Goal: Complete application form: Complete application form

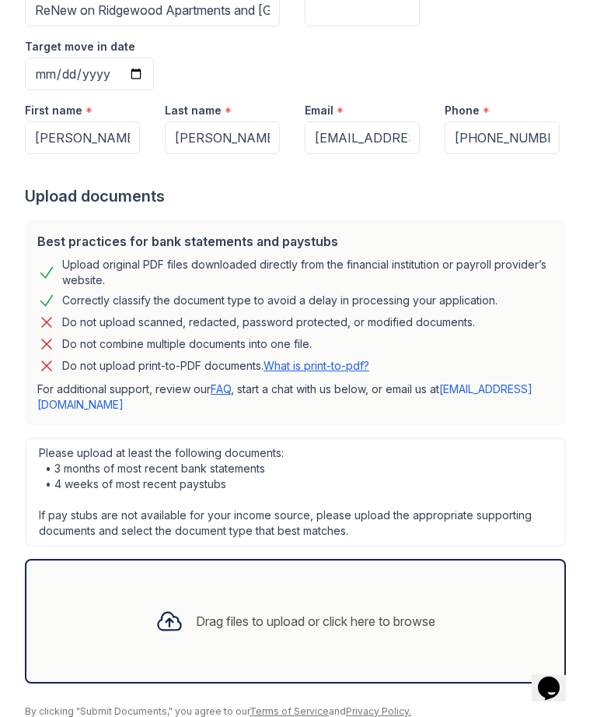
scroll to position [223, 0]
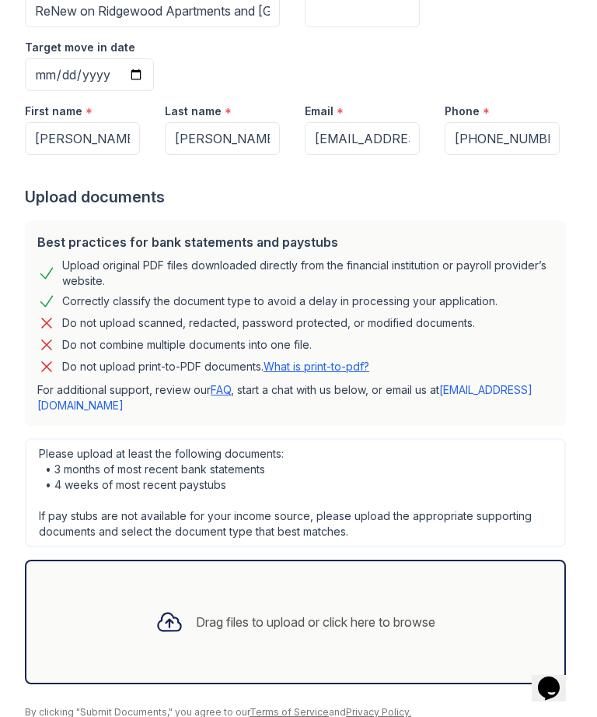
click at [201, 612] on div "Drag files to upload or click here to browse" at bounding box center [316, 621] width 240 height 19
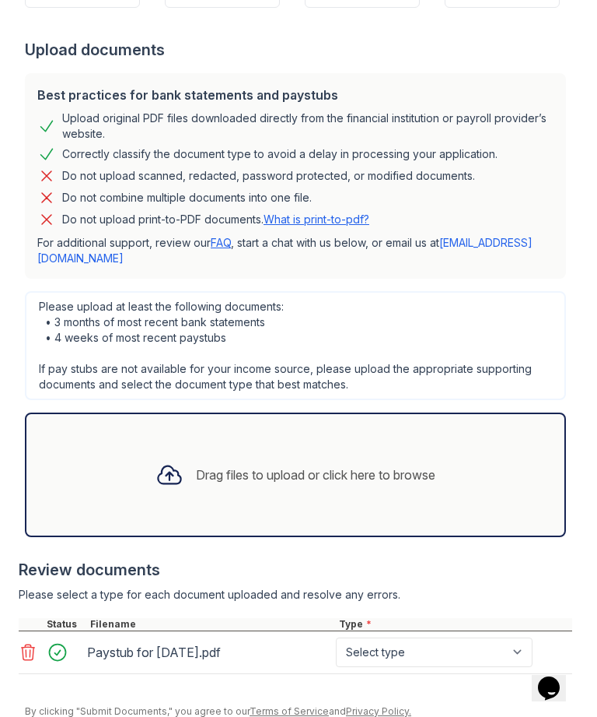
scroll to position [370, 0]
click at [446, 638] on select "Select type Paystub Bank Statement Offer Letter Tax Documents Benefit Award Let…" at bounding box center [434, 653] width 197 height 30
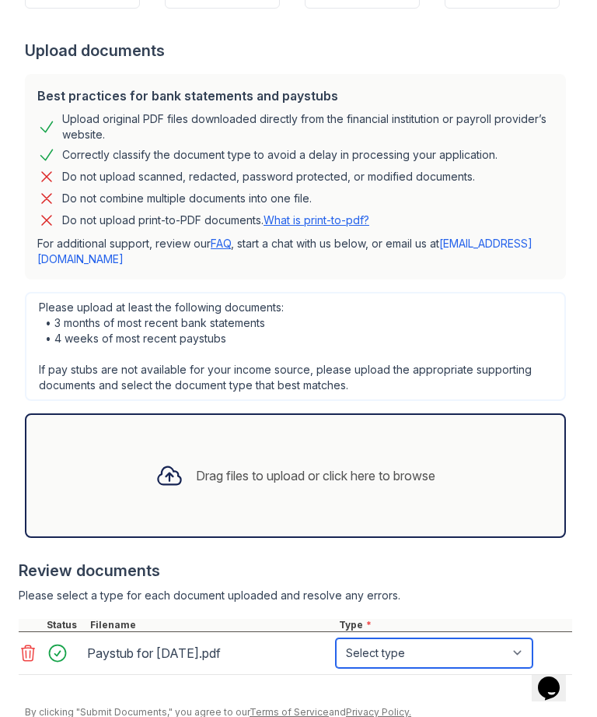
select select "paystub"
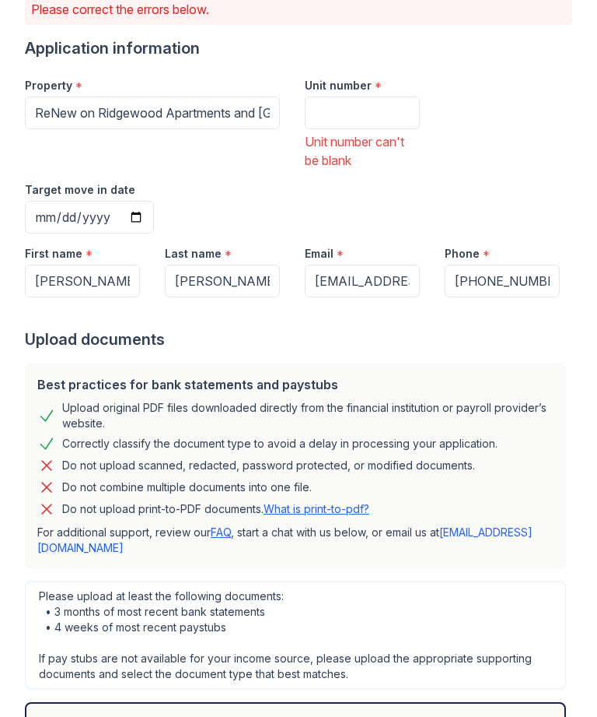
scroll to position [163, 0]
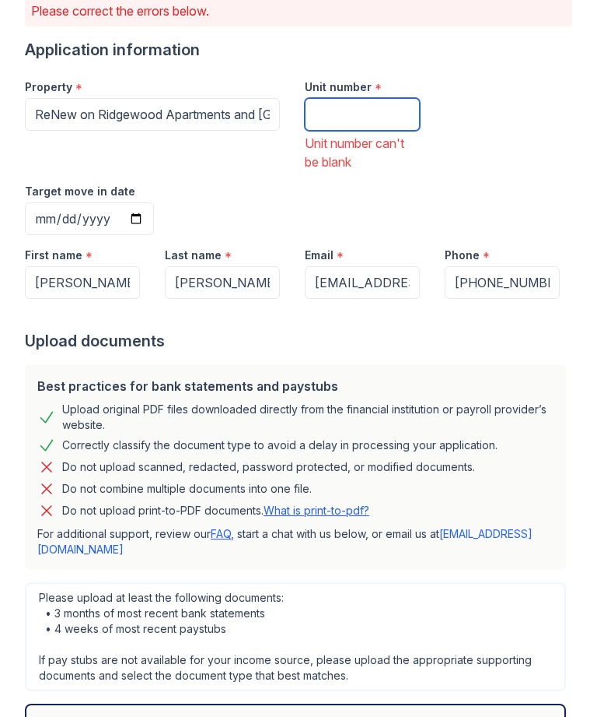
click at [363, 124] on input "Unit number" at bounding box center [362, 114] width 115 height 33
type input "1402"
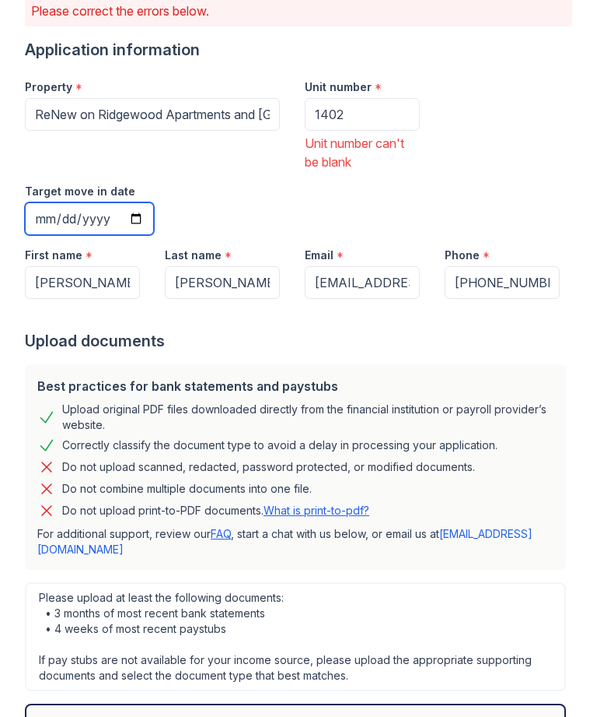
click at [154, 202] on input "Target move in date" at bounding box center [89, 218] width 129 height 33
type input "[DATE]"
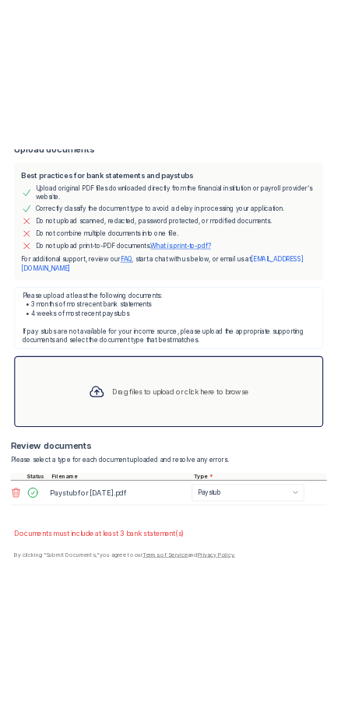
scroll to position [503, 0]
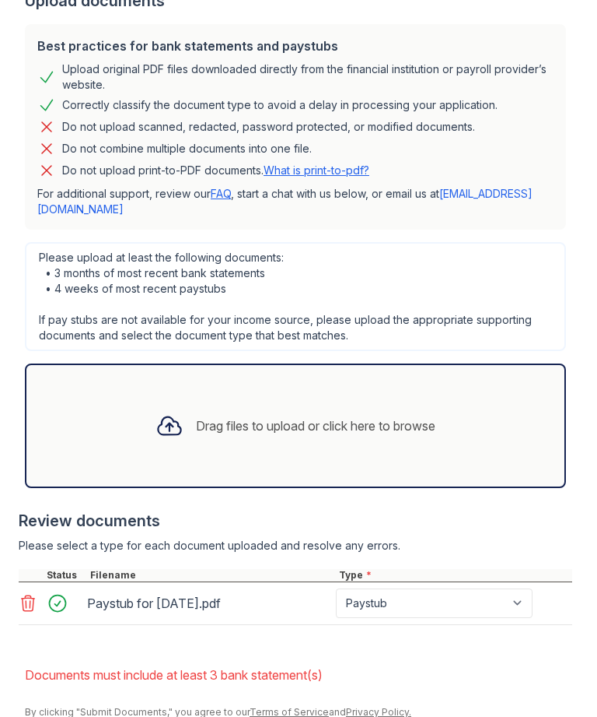
click at [211, 399] on div "Drag files to upload or click here to browse" at bounding box center [295, 425] width 305 height 53
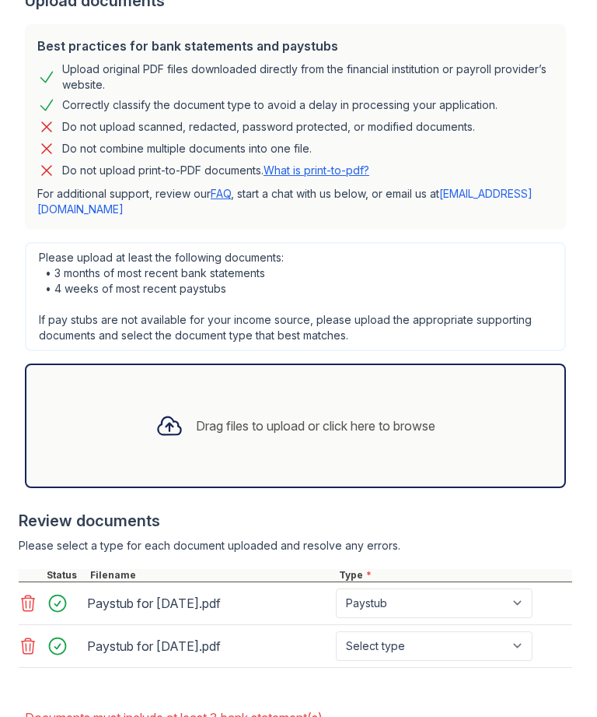
click at [32, 594] on icon at bounding box center [28, 603] width 19 height 19
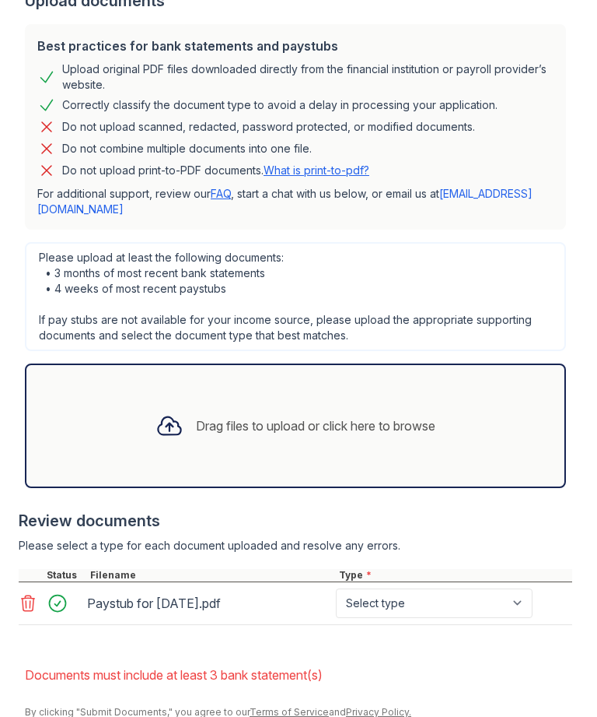
click at [415, 416] on div "Drag files to upload or click here to browse" at bounding box center [316, 425] width 240 height 19
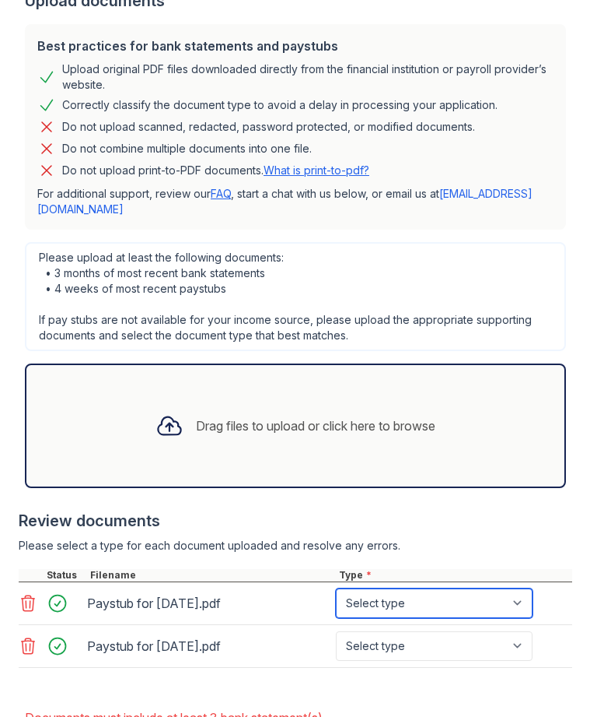
click at [453, 588] on select "Select type Paystub Bank Statement Offer Letter Tax Documents Benefit Award Let…" at bounding box center [434, 603] width 197 height 30
select select "paystub"
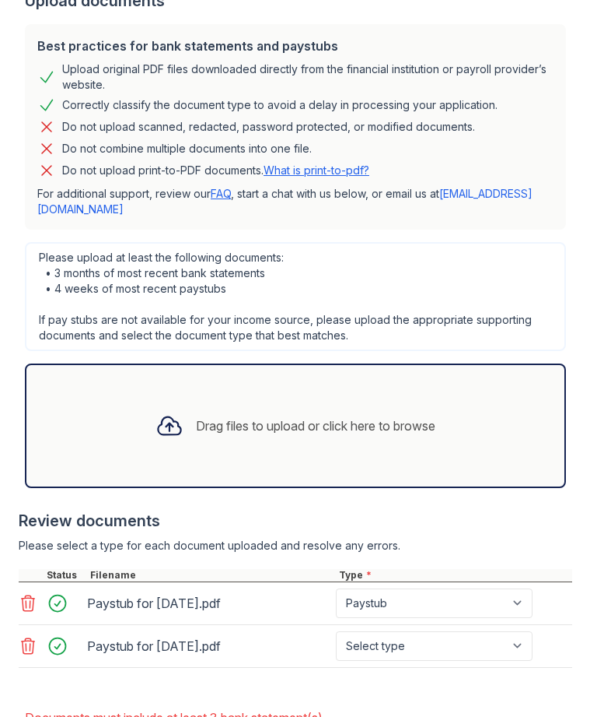
click at [450, 631] on select "Select type Paystub Bank Statement Offer Letter Tax Documents Benefit Award Let…" at bounding box center [434, 646] width 197 height 30
select select "paystub"
